Goal: Information Seeking & Learning: Learn about a topic

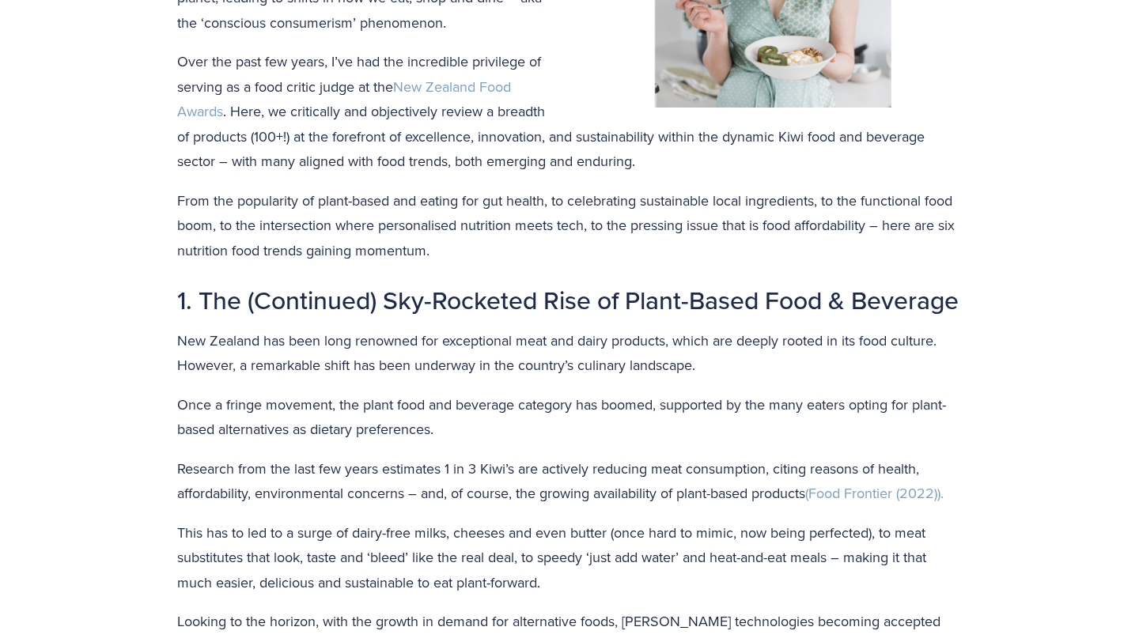
scroll to position [625, 0]
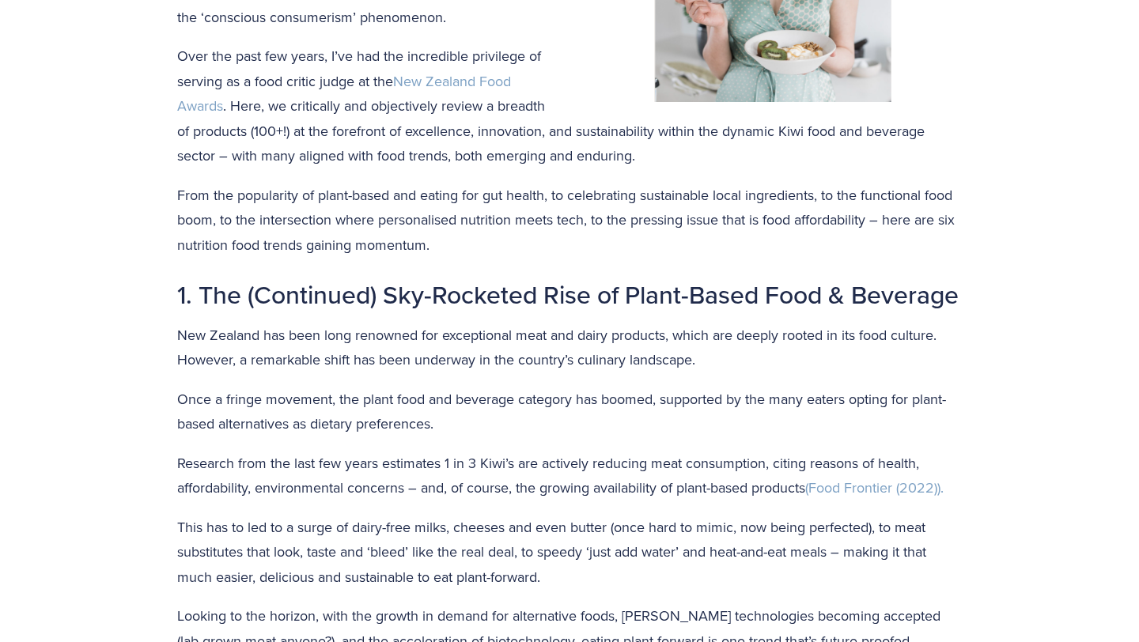
click at [556, 289] on h2 "1. The (Continued) Sky-Rocketed Rise of Plant-Based Food & Beverage" at bounding box center [569, 294] width 784 height 32
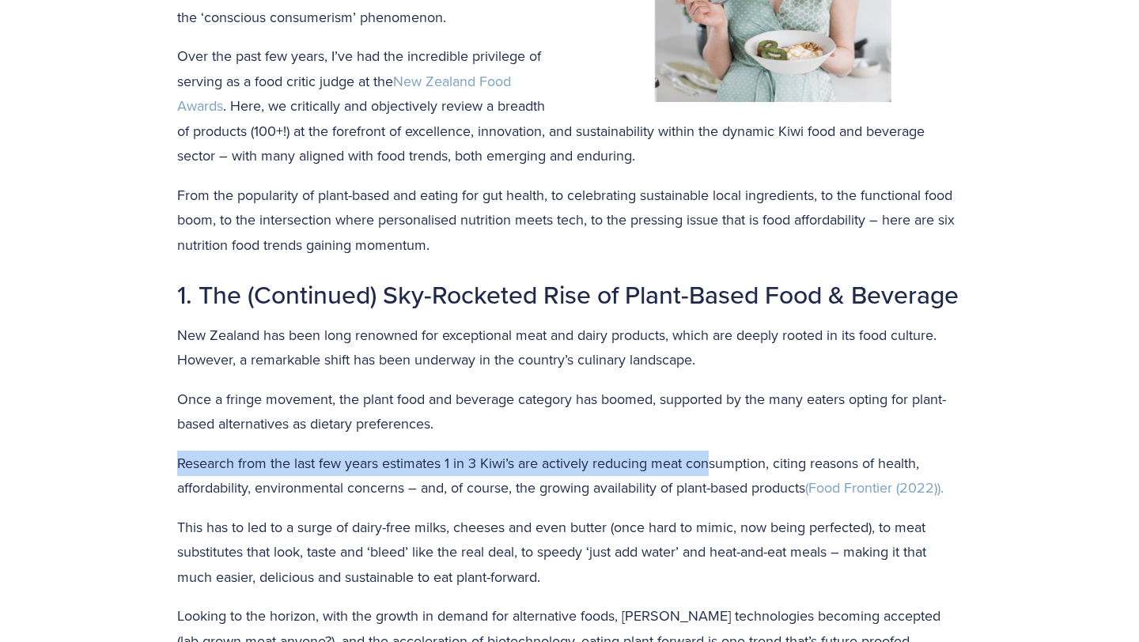
drag, startPoint x: 624, startPoint y: 470, endPoint x: 715, endPoint y: 501, distance: 96.0
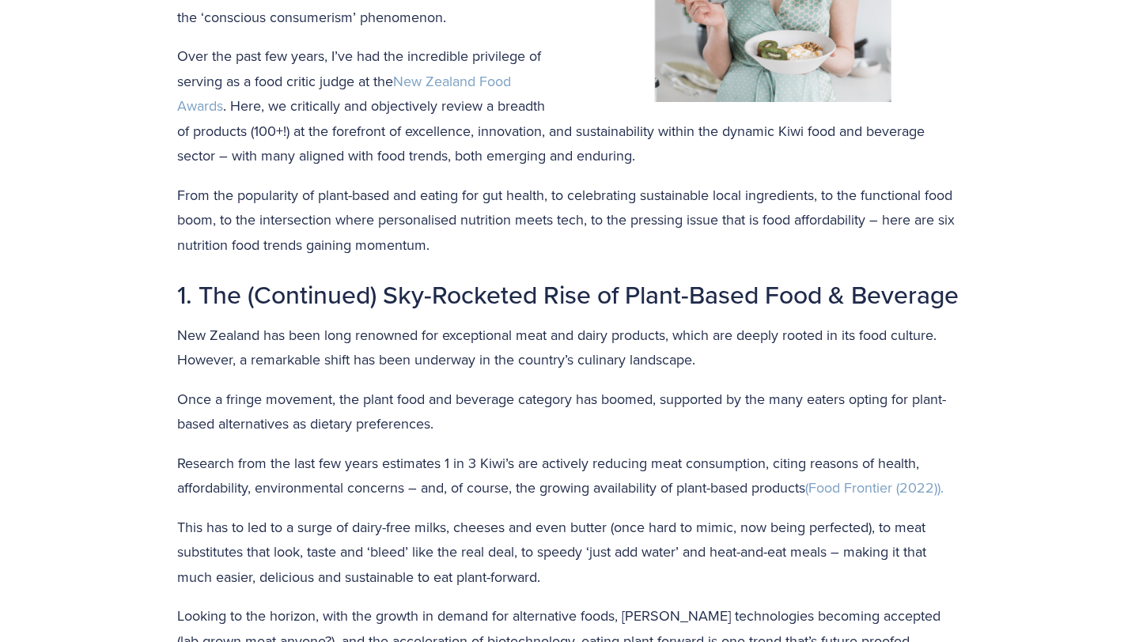
click at [742, 501] on p "Research from the last few years estimates 1 in 3 Kiwi’s are actively reducing …" at bounding box center [569, 476] width 784 height 50
click at [823, 497] on link "(Food Frontier (2022))." at bounding box center [874, 488] width 138 height 20
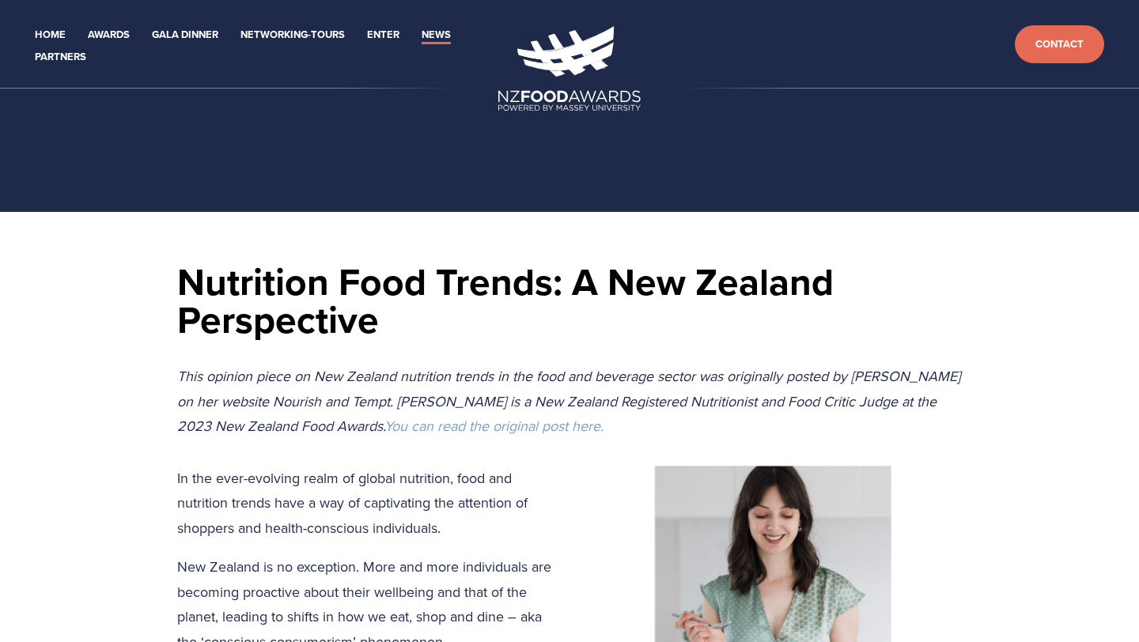
click at [402, 285] on h1 "Nutrition Food Trends: A New Zealand Perspective" at bounding box center [569, 301] width 784 height 76
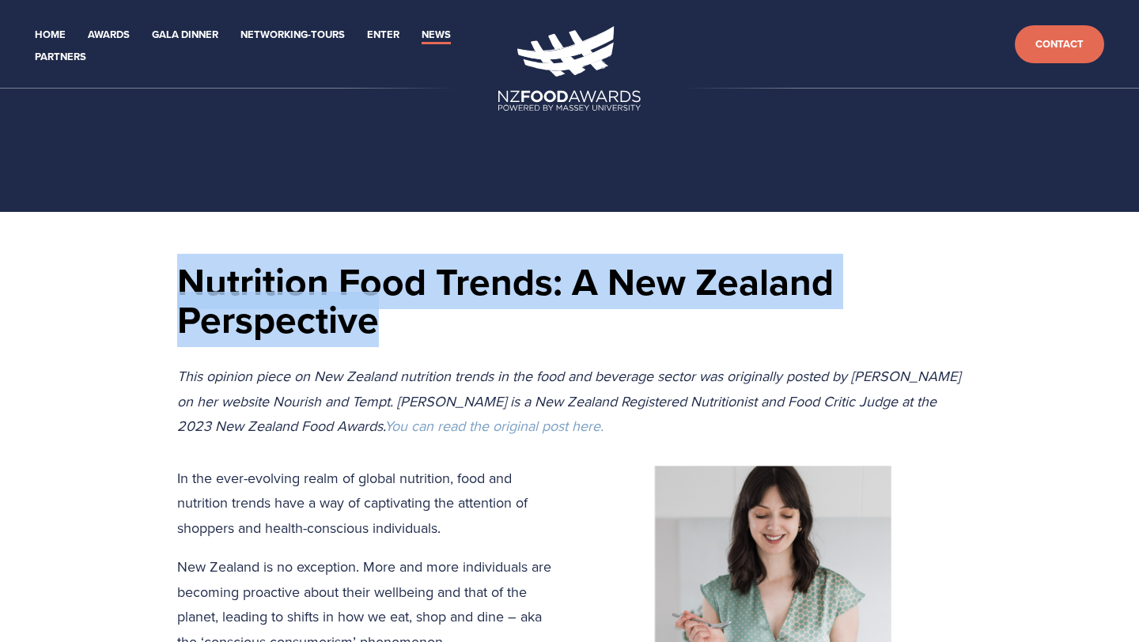
click at [402, 285] on h1 "Nutrition Food Trends: A New Zealand Perspective" at bounding box center [569, 301] width 784 height 76
copy article "Nutrition Food Trends: A New Zealand Perspective"
